Goal: Task Accomplishment & Management: Use online tool/utility

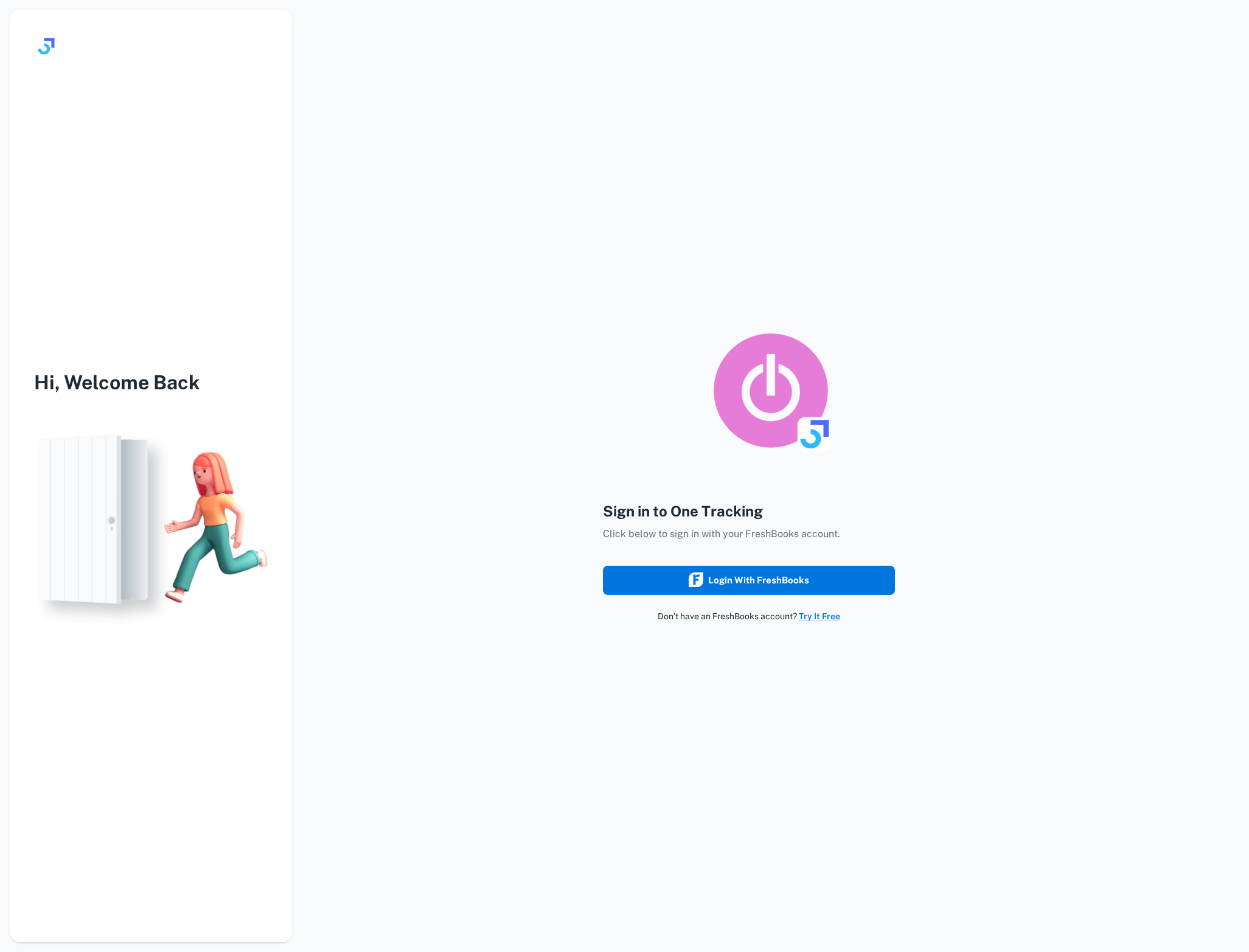
click at [743, 577] on div "Login with FreshBooks" at bounding box center [748, 580] width 120 height 16
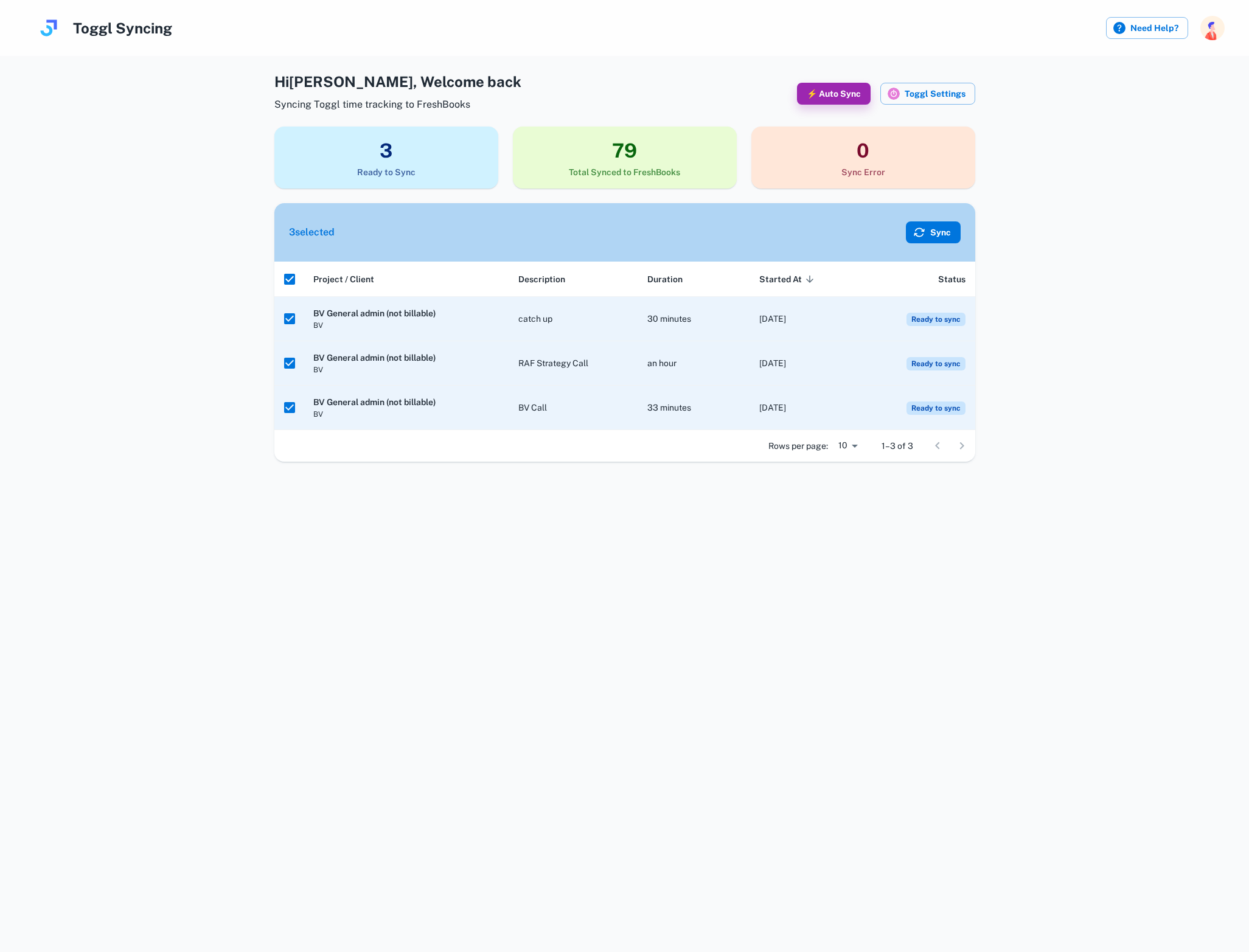
click at [939, 240] on button "Sync" at bounding box center [933, 232] width 55 height 22
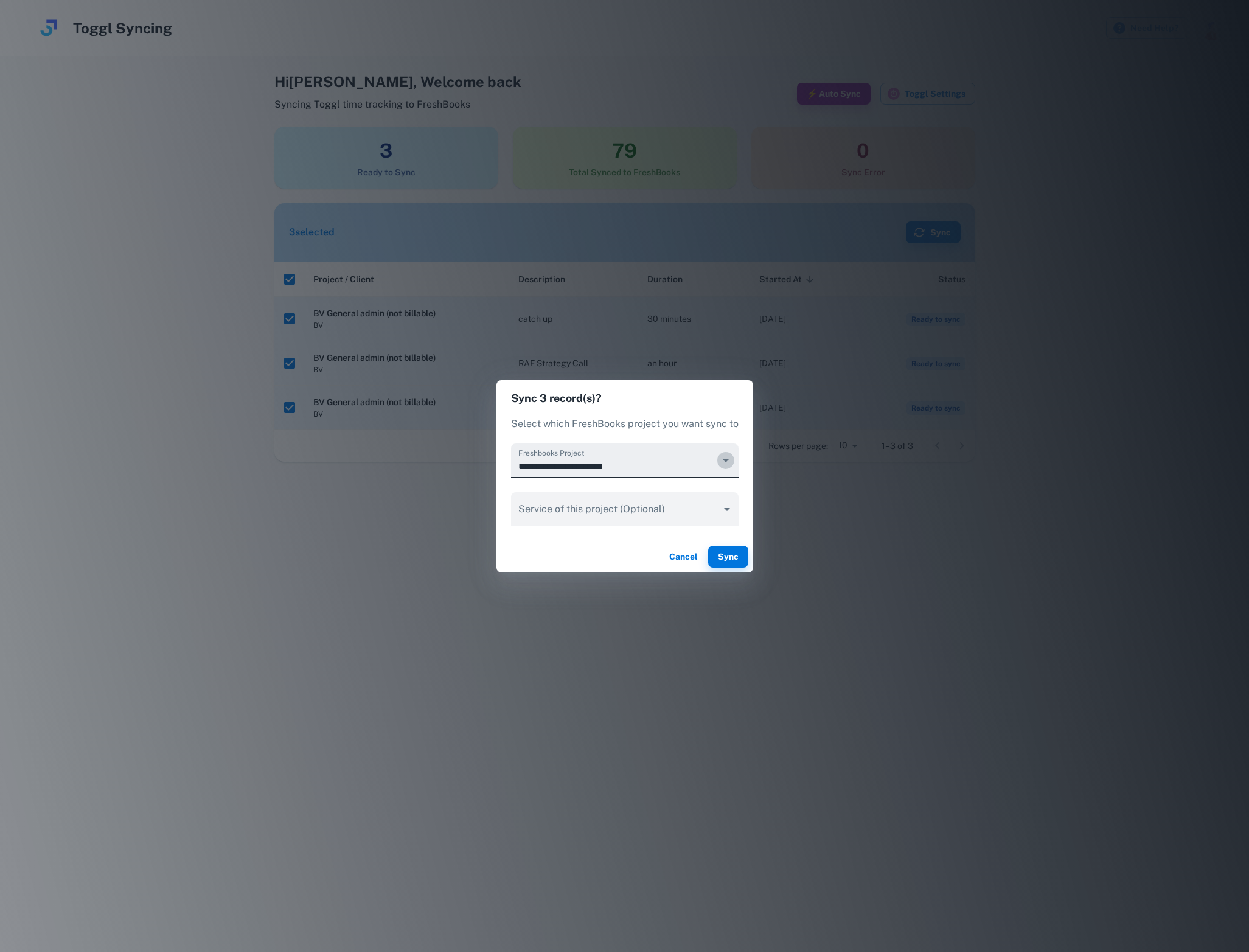
click at [729, 463] on icon "Open" at bounding box center [726, 460] width 15 height 15
click at [565, 519] on li "BV: Other" at bounding box center [624, 515] width 226 height 22
type input "*********"
click at [739, 550] on button "Sync" at bounding box center [728, 556] width 40 height 22
